Goal: Task Accomplishment & Management: Manage account settings

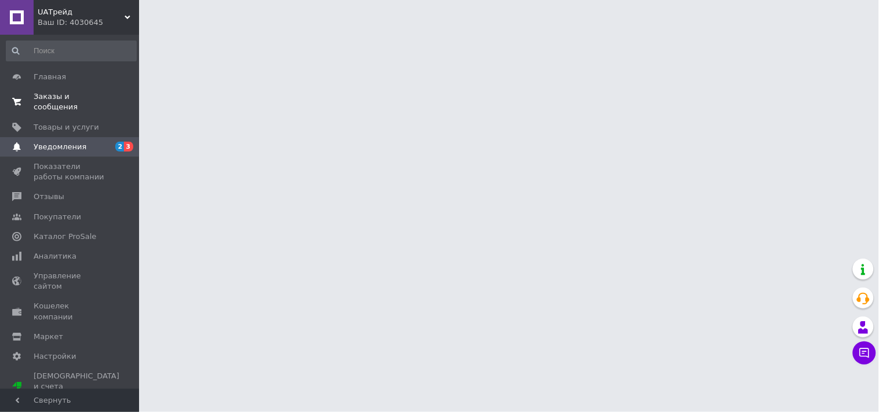
click at [114, 99] on span "0 0" at bounding box center [123, 102] width 32 height 21
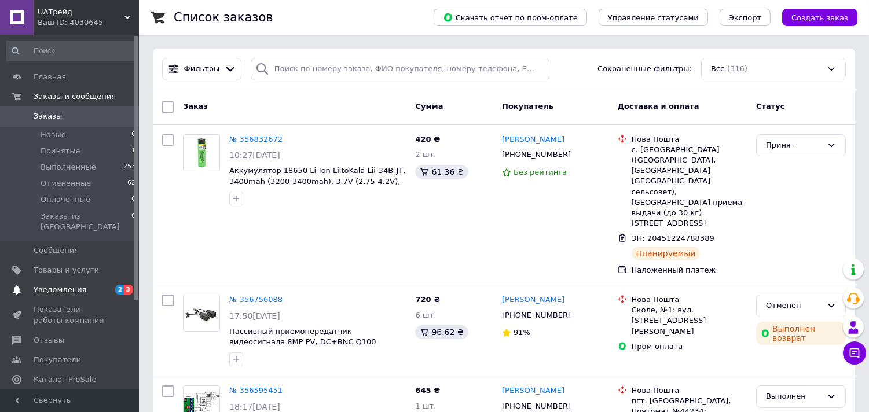
click at [97, 285] on span "Уведомления" at bounding box center [71, 290] width 74 height 10
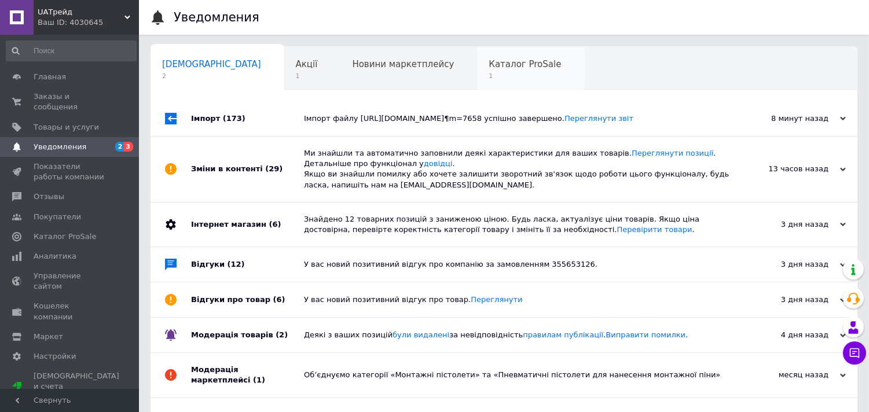
click at [489, 73] on span "1" at bounding box center [525, 76] width 72 height 9
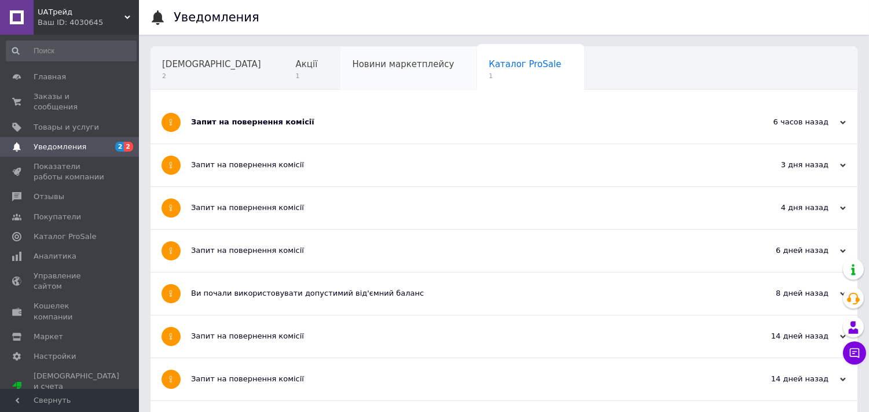
drag, startPoint x: 363, startPoint y: 119, endPoint x: 293, endPoint y: 81, distance: 79.0
click at [363, 118] on div "Запит на повернення комісії" at bounding box center [460, 122] width 539 height 10
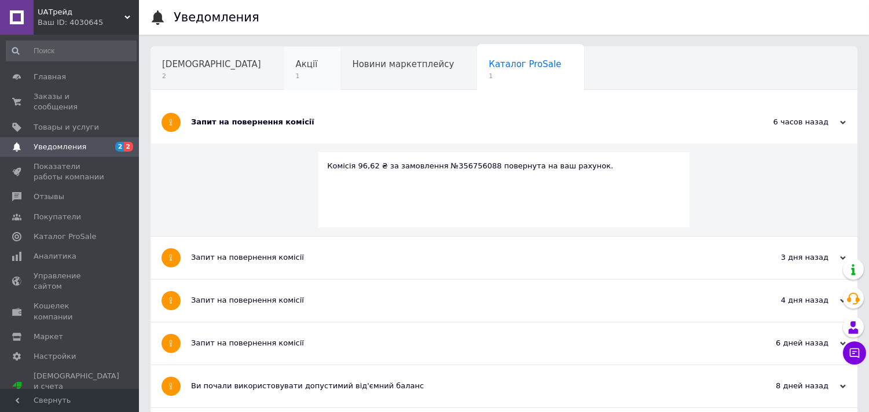
click at [296, 62] on span "Акції" at bounding box center [307, 64] width 22 height 10
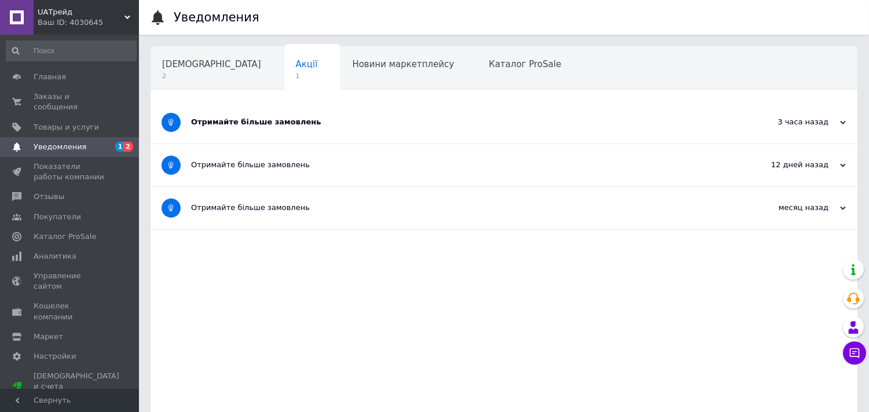
click at [235, 132] on div "Отримайте більше замовлень" at bounding box center [460, 122] width 539 height 42
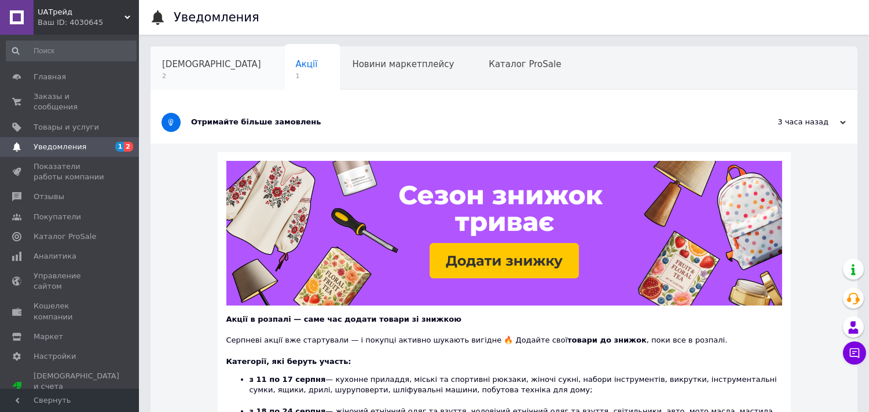
click at [213, 70] on div "[DEMOGRAPHIC_DATA] 2" at bounding box center [218, 69] width 134 height 44
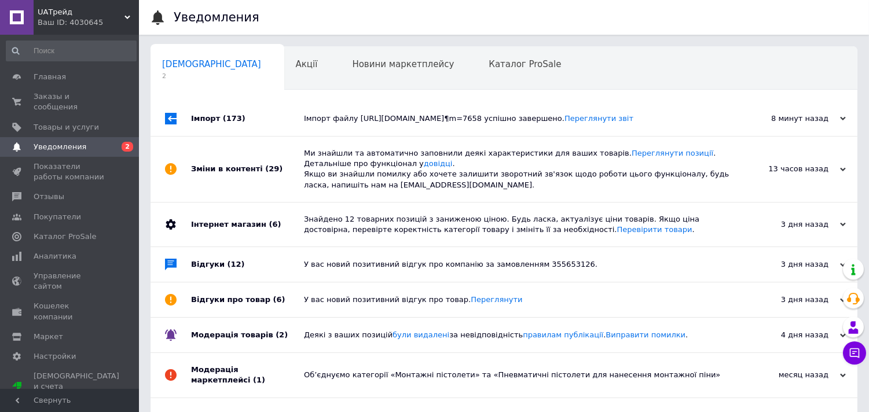
click at [227, 111] on div "Імпорт (173)" at bounding box center [247, 118] width 113 height 35
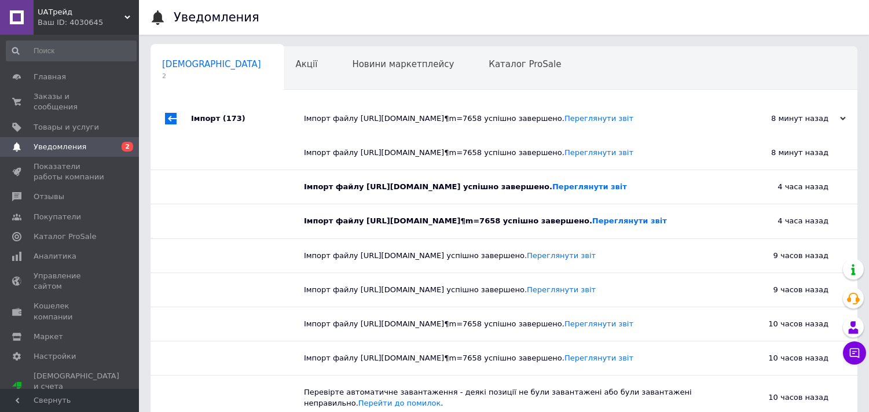
click at [227, 111] on div "Імпорт (173)" at bounding box center [247, 118] width 113 height 35
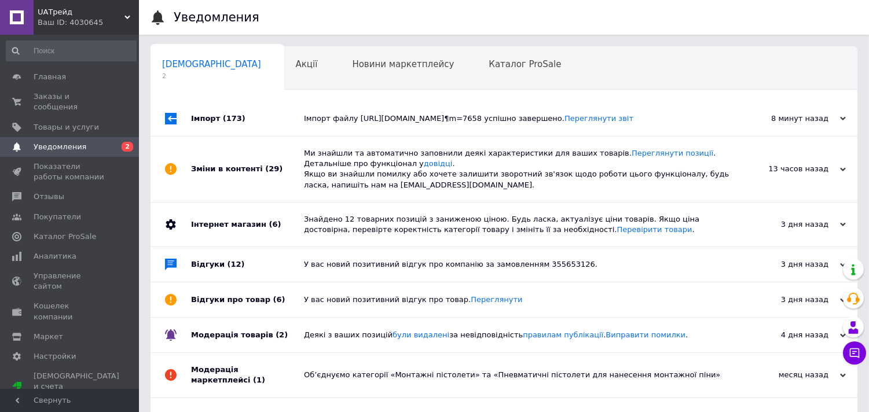
click at [239, 169] on div "Зміни в контенті (29)" at bounding box center [247, 169] width 113 height 65
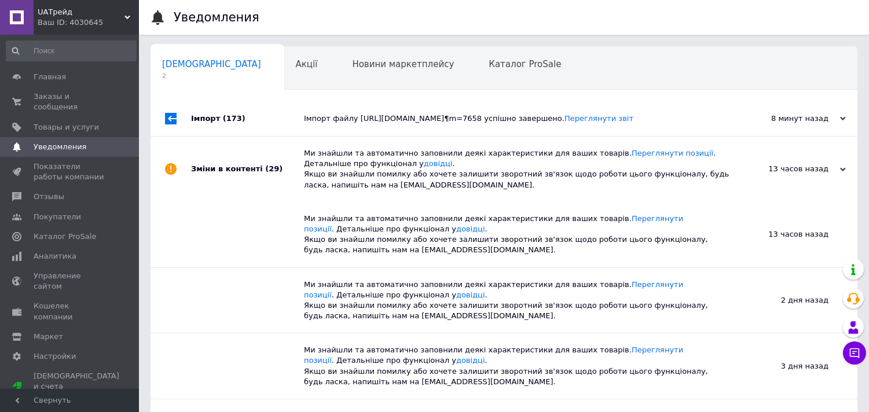
click at [239, 169] on div "Зміни в контенті (29)" at bounding box center [247, 169] width 113 height 65
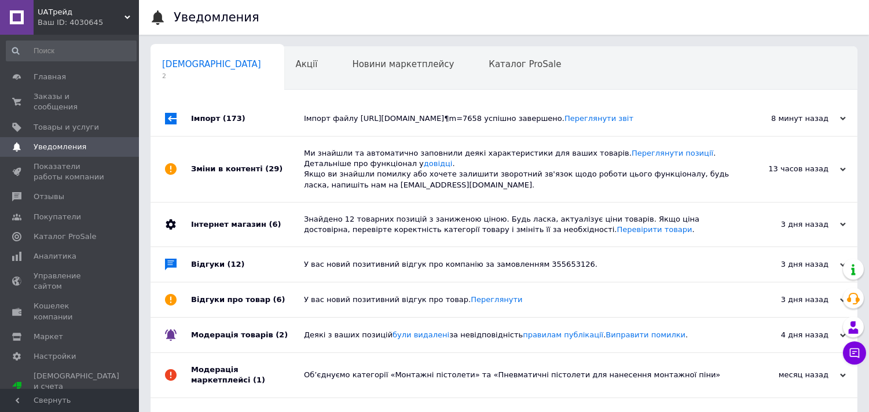
click at [246, 222] on div "Інтернет магазин (6)" at bounding box center [247, 225] width 113 height 44
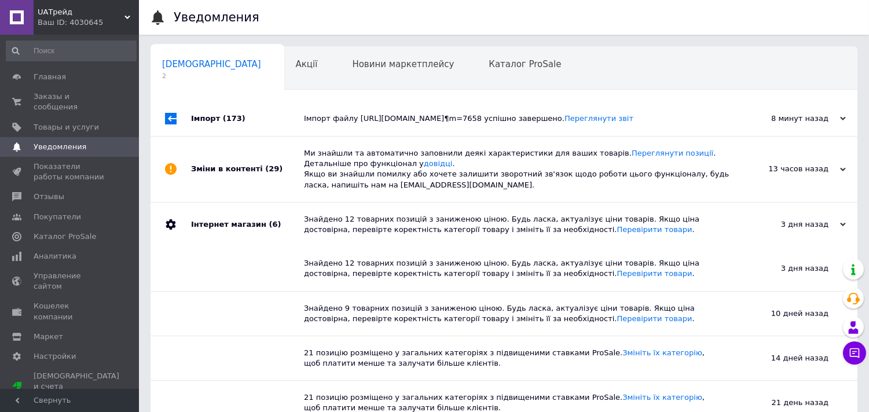
click at [246, 222] on div "Інтернет магазин (6)" at bounding box center [247, 225] width 113 height 44
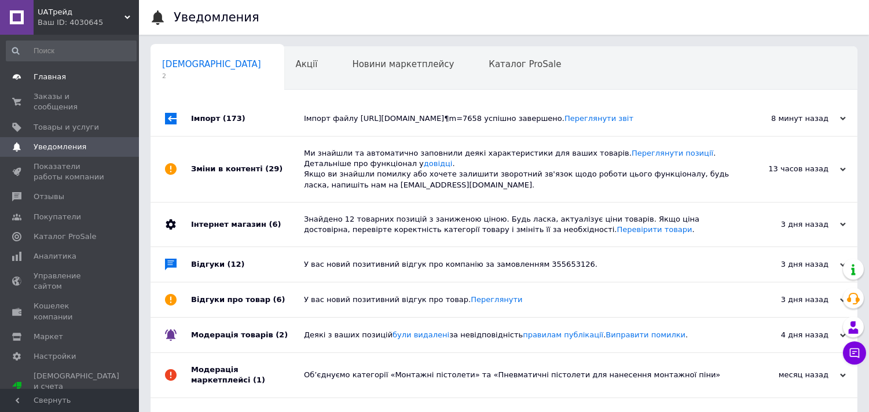
click at [73, 73] on span "Главная" at bounding box center [71, 77] width 74 height 10
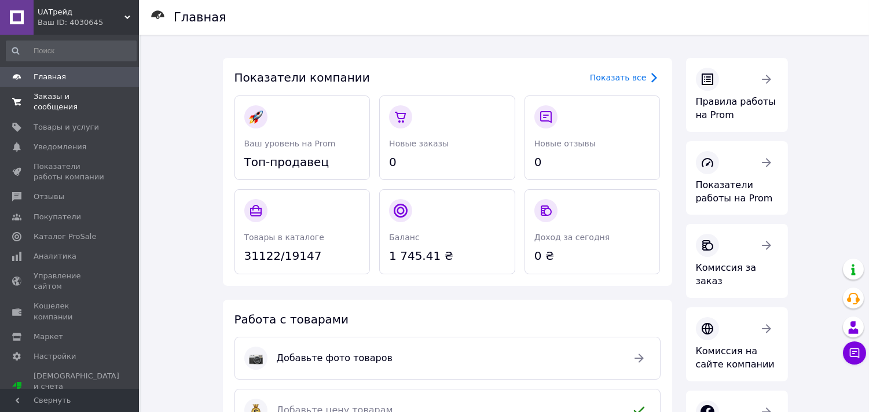
click at [107, 90] on link "Заказы и сообщения 0 0" at bounding box center [71, 102] width 142 height 30
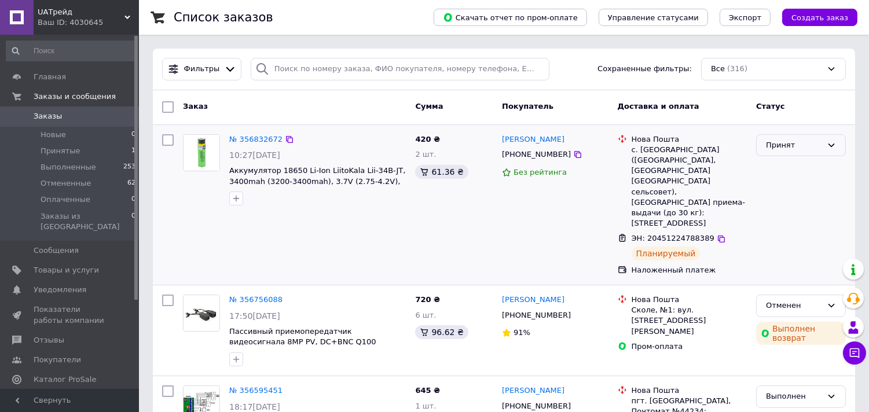
click at [807, 142] on div "Принят" at bounding box center [794, 146] width 56 height 12
click at [792, 173] on li "Выполнен" at bounding box center [801, 169] width 89 height 21
click at [29, 74] on span at bounding box center [17, 77] width 34 height 10
